Goal: Contribute content

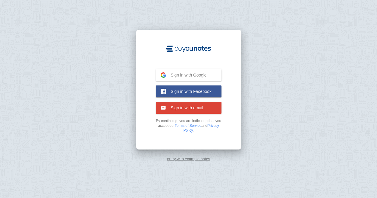
click at [179, 76] on span "Sign in with Google" at bounding box center [186, 74] width 41 height 5
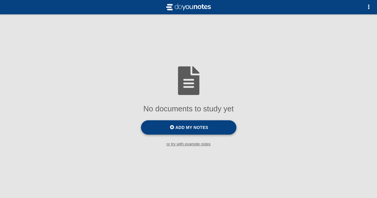
click at [206, 123] on label "Add my notes" at bounding box center [188, 127] width 95 height 14
click at [0, 0] on input "Add my notes" at bounding box center [0, 0] width 0 height 0
drag, startPoint x: 187, startPoint y: 146, endPoint x: 297, endPoint y: 55, distance: 142.7
click at [297, 55] on div "No documents to study yet Add my notes or try with example notes To practice [D…" at bounding box center [188, 99] width 377 height 198
